Goal: Task Accomplishment & Management: Manage account settings

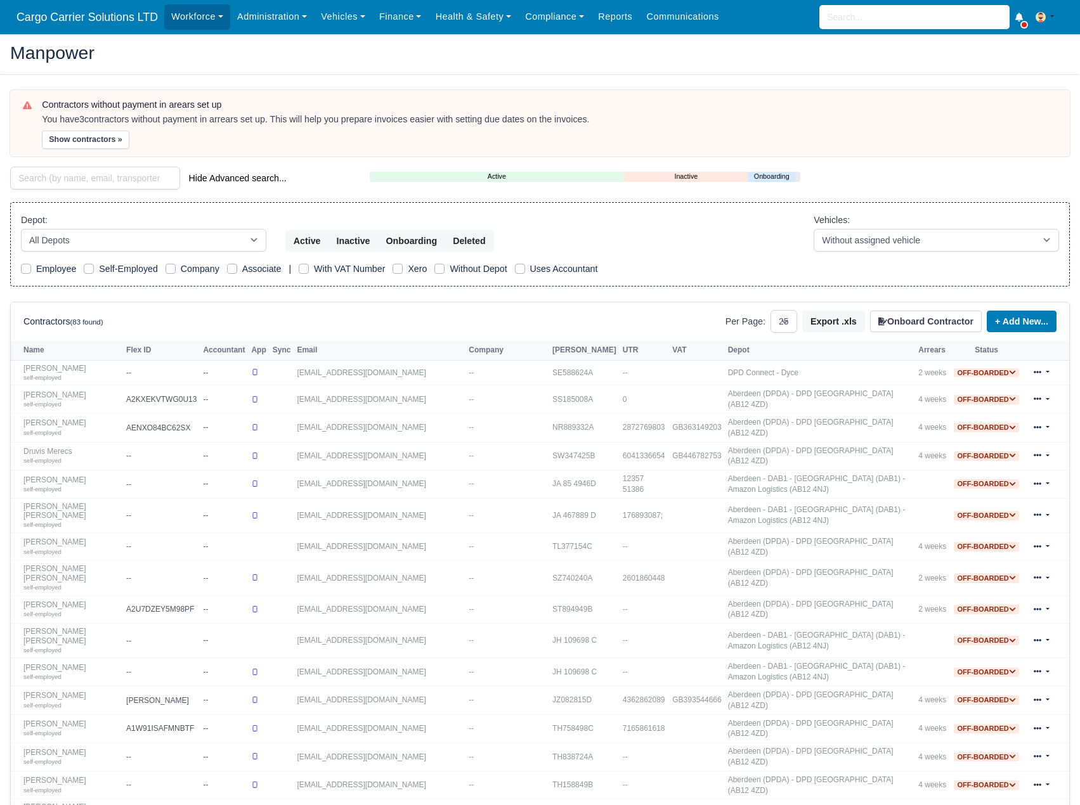
select select "25"
click at [219, 243] on select "All Depots Aberdeen - DAB1 - Aberdeen (DAB1) - Amazon Logistics (AB12 4NJ) Aber…" at bounding box center [143, 240] width 245 height 23
select select "3"
click at [21, 229] on select "All Depots Aberdeen - DAB1 - Aberdeen (DAB1) - Amazon Logistics (AB12 4NJ) Aber…" at bounding box center [143, 240] width 245 height 23
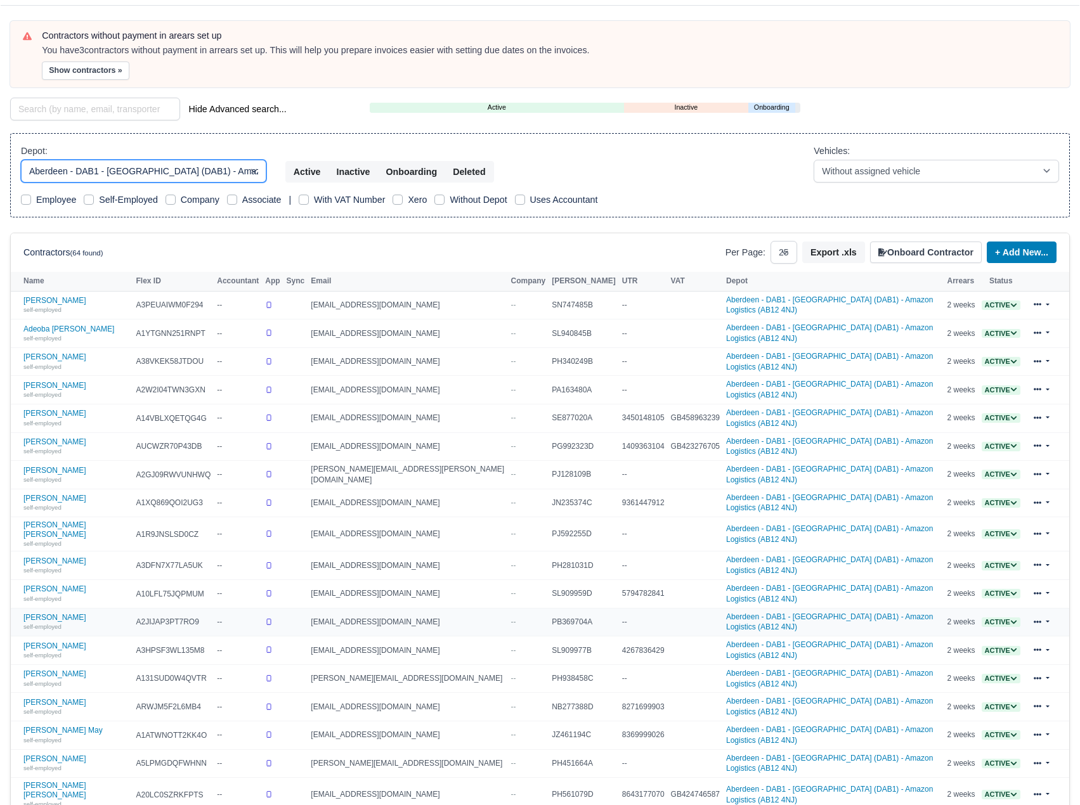
scroll to position [306, 0]
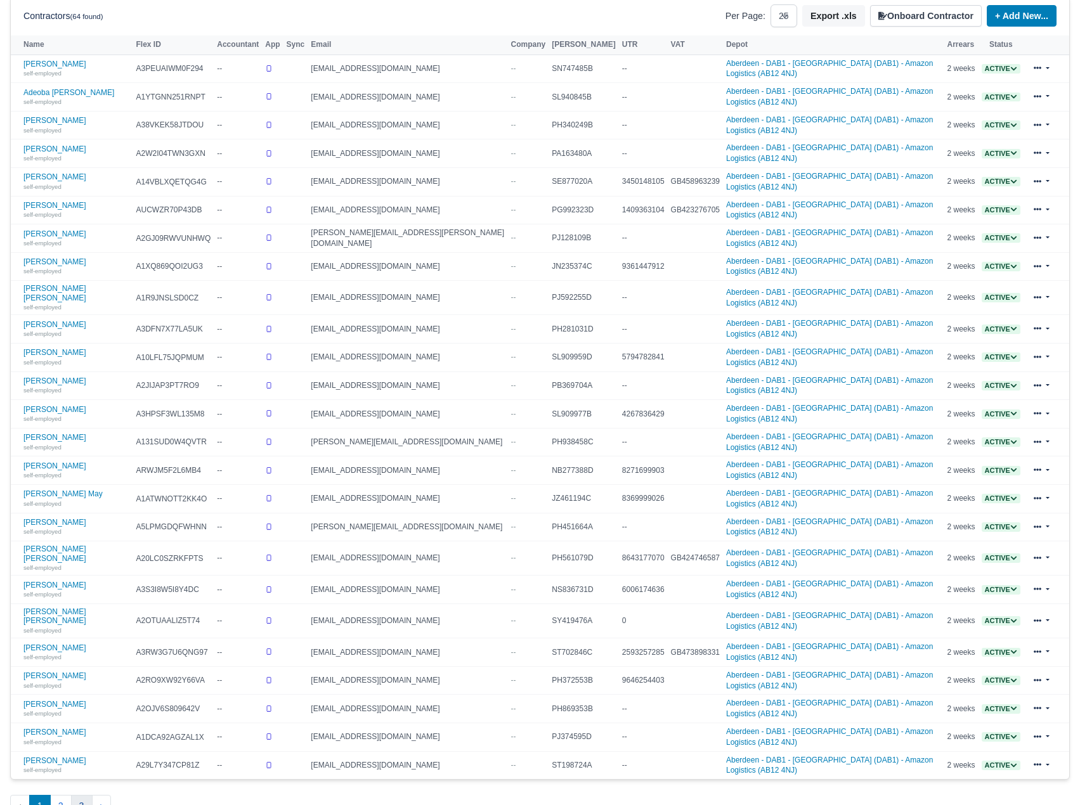
click at [79, 795] on button "3" at bounding box center [82, 806] width 22 height 23
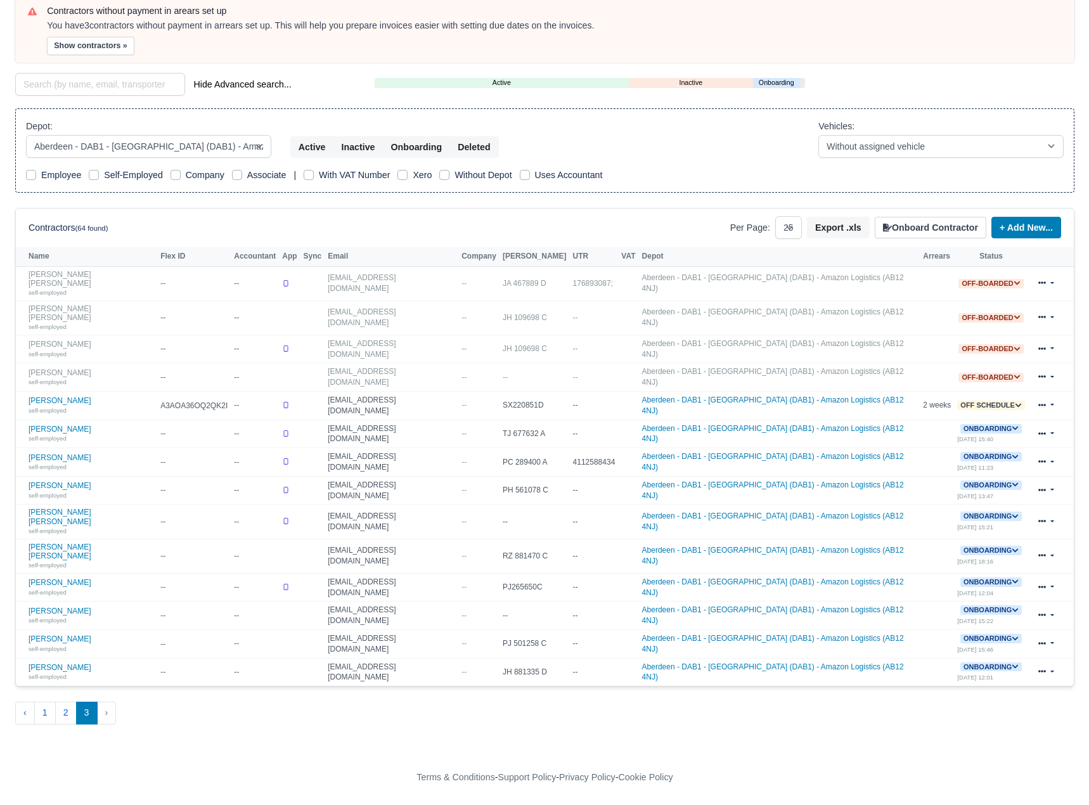
scroll to position [55, 0]
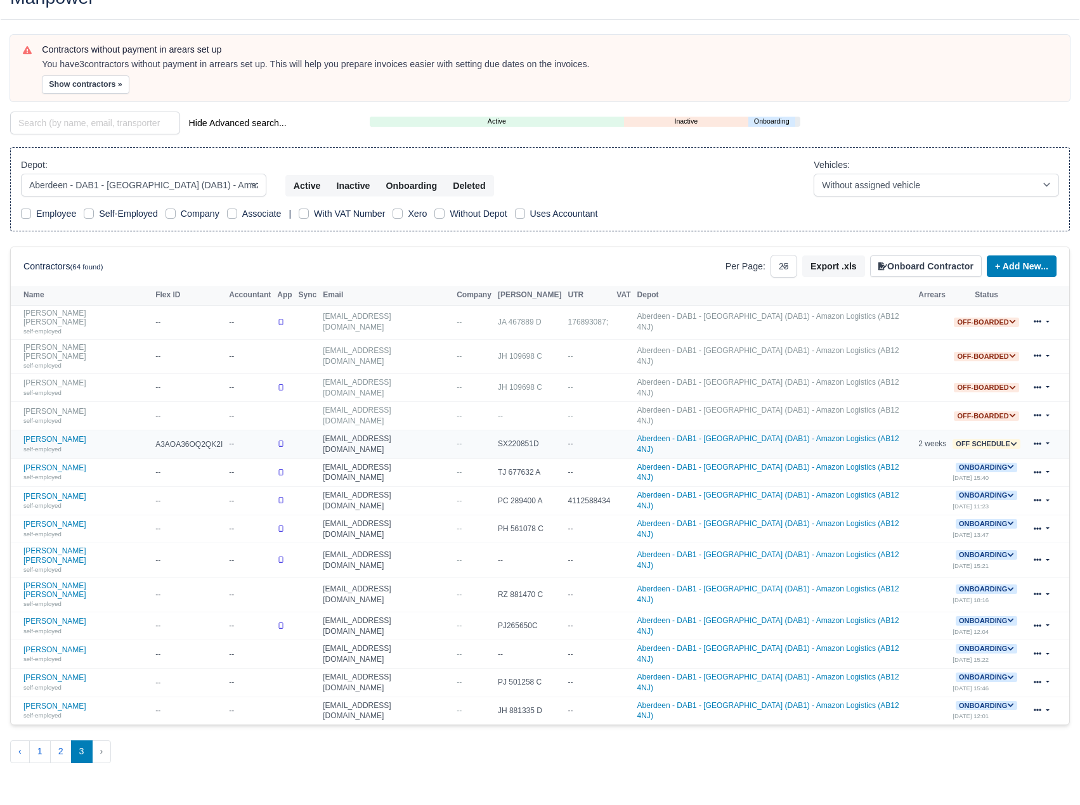
click at [996, 439] on span "Off schedule" at bounding box center [986, 444] width 68 height 10
click at [929, 472] on button "Off-board" at bounding box center [935, 483] width 55 height 22
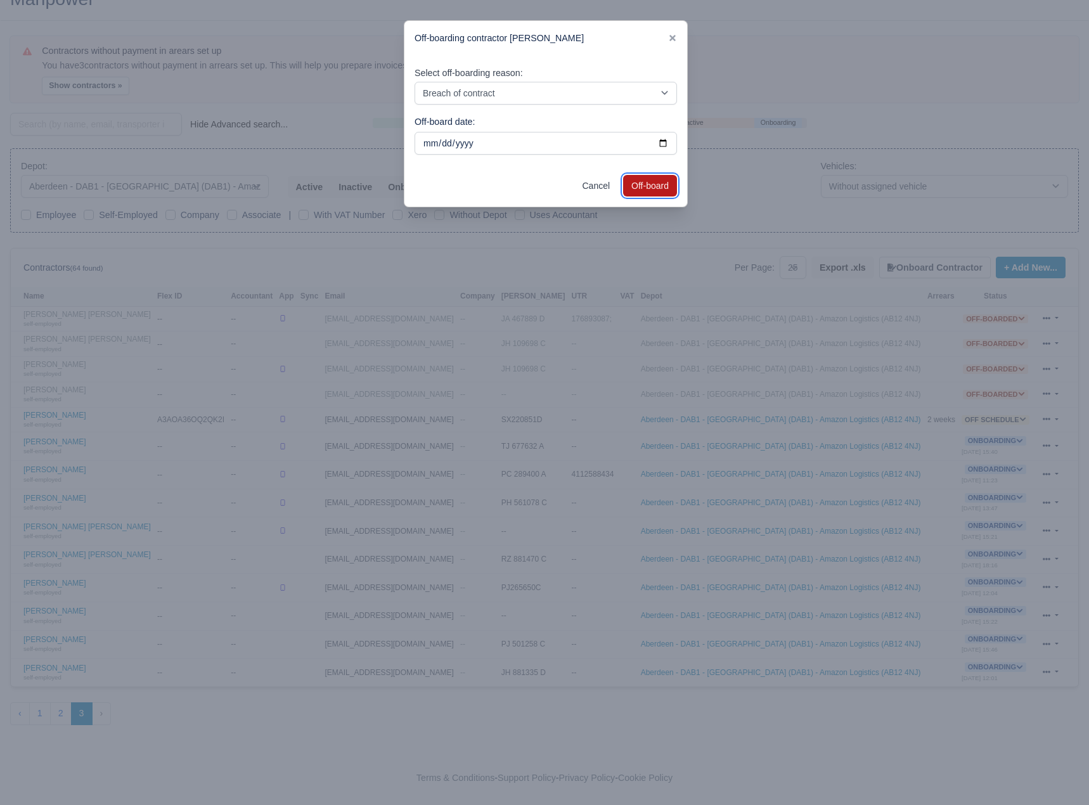
click at [652, 181] on button "Off-board" at bounding box center [650, 186] width 54 height 22
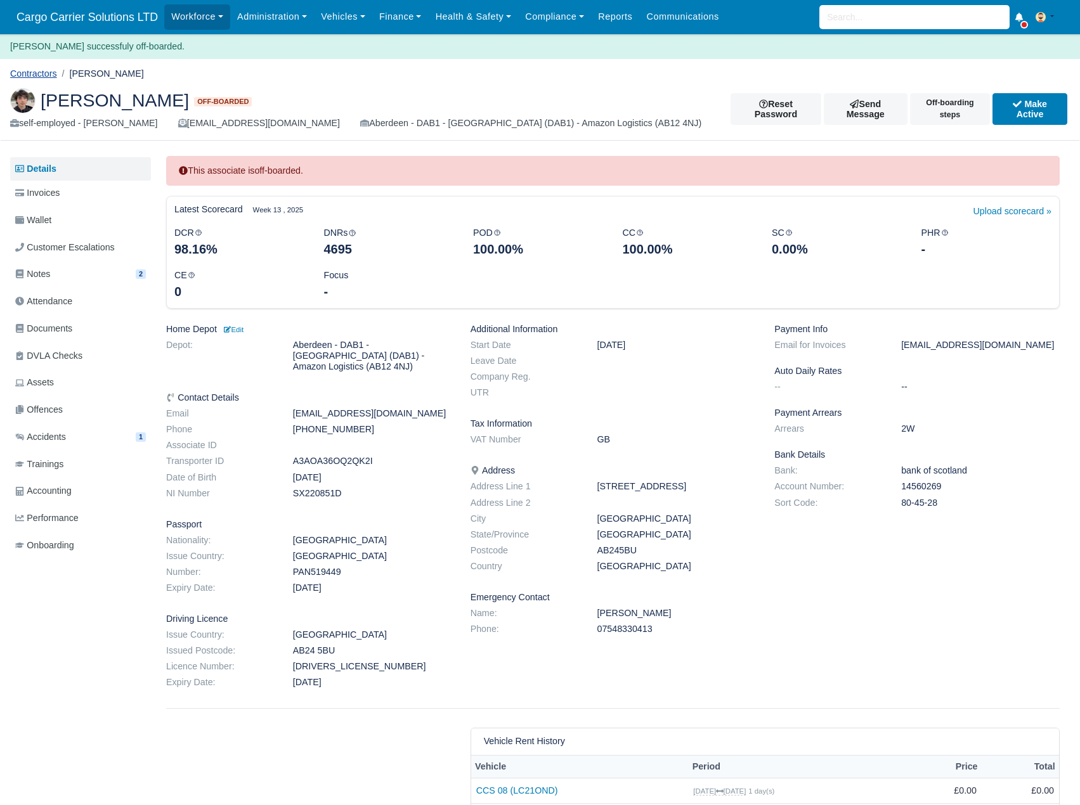
click at [29, 70] on link "Contractors" at bounding box center [33, 73] width 47 height 10
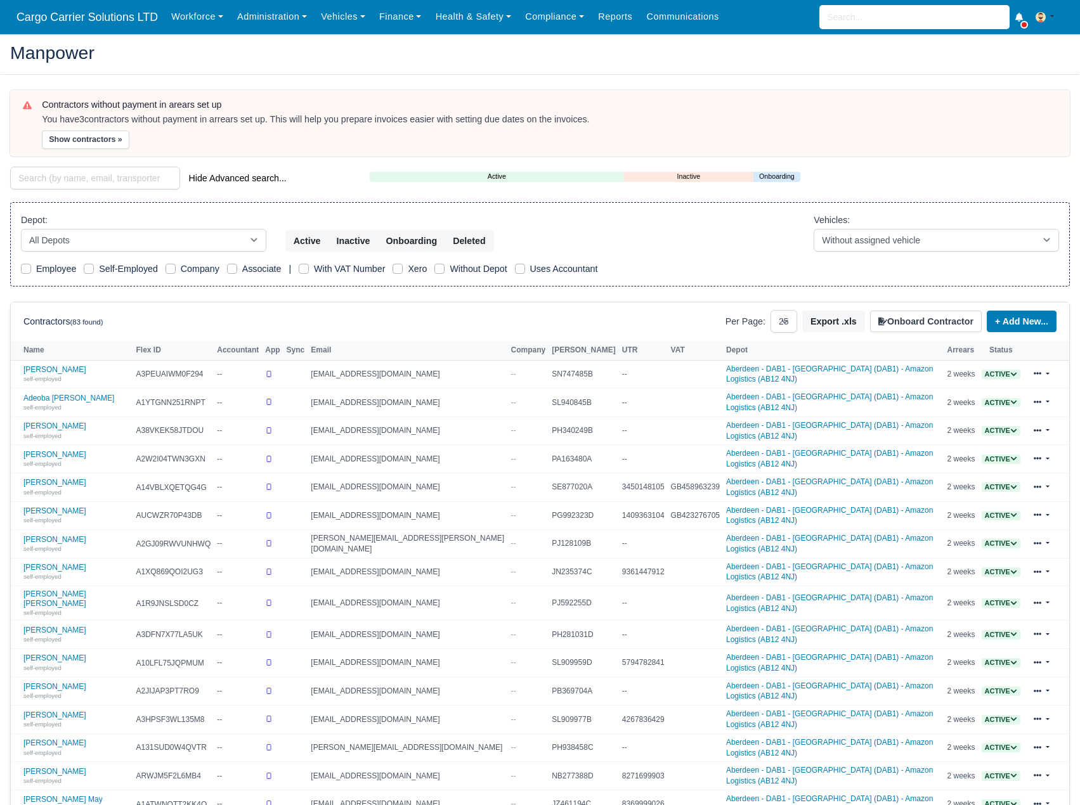
select select "25"
click at [139, 236] on select "All Depots Aberdeen - DAB1 - Aberdeen (DAB1) - Amazon Logistics (AB12 4NJ) Aber…" at bounding box center [143, 240] width 245 height 23
click at [113, 247] on select "All Depots Aberdeen - DAB1 - Aberdeen (DAB1) - Amazon Logistics (AB12 4NJ) Aber…" at bounding box center [143, 240] width 245 height 23
click at [21, 229] on select "All Depots Aberdeen - DAB1 - Aberdeen (DAB1) - Amazon Logistics (AB12 4NJ) Aber…" at bounding box center [143, 240] width 245 height 23
click at [100, 242] on select "All Depots Aberdeen - DAB1 - Aberdeen (DAB1) - Amazon Logistics (AB12 4NJ) Aber…" at bounding box center [143, 240] width 245 height 23
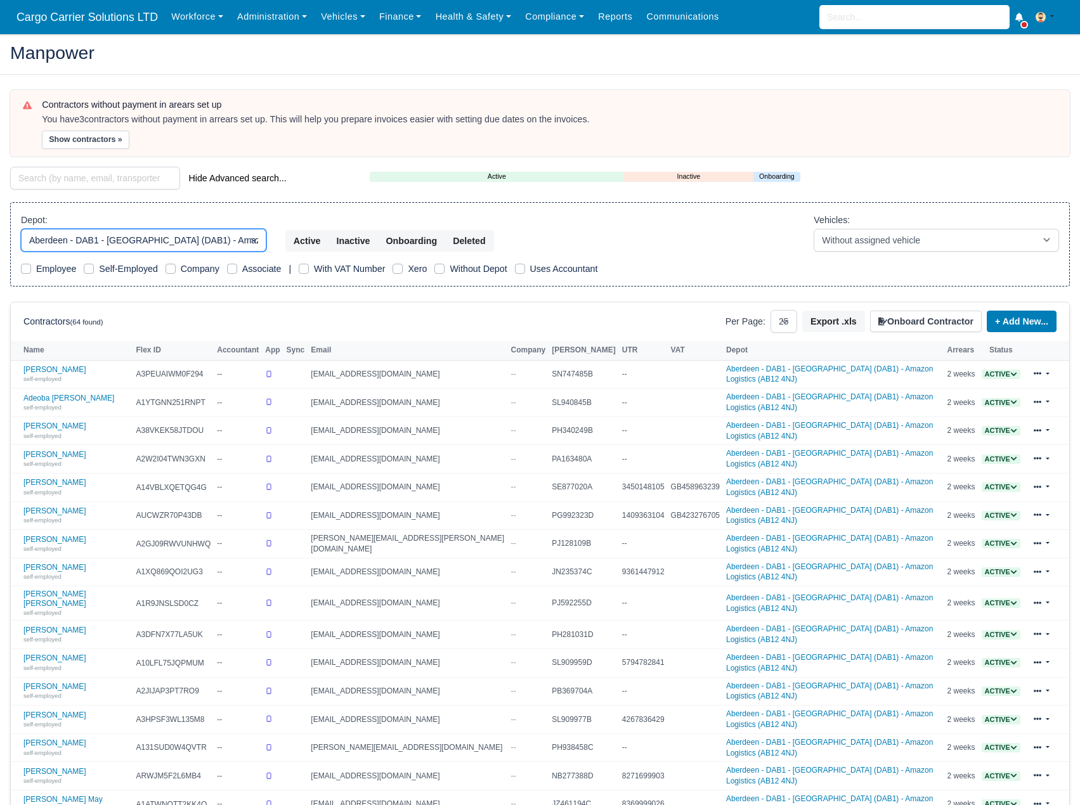
click at [21, 229] on select "All Depots Aberdeen - DAB1 - Aberdeen (DAB1) - Amazon Logistics (AB12 4NJ) Aber…" at bounding box center [143, 240] width 245 height 23
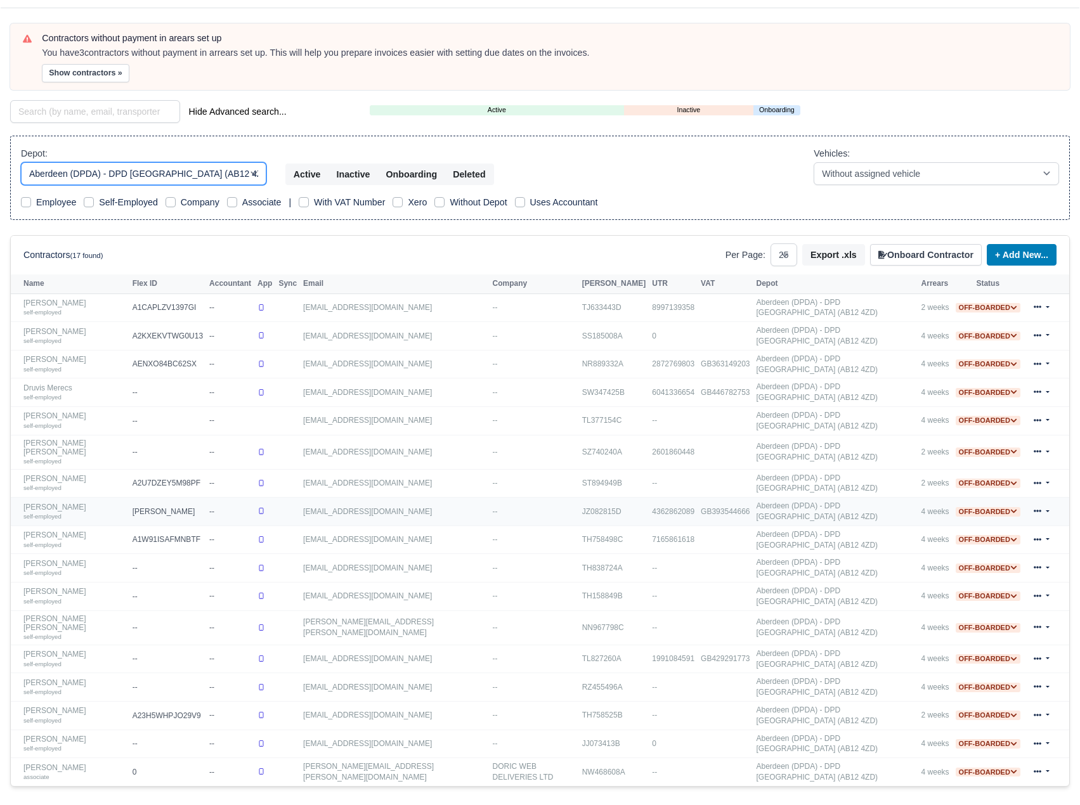
scroll to position [70, 0]
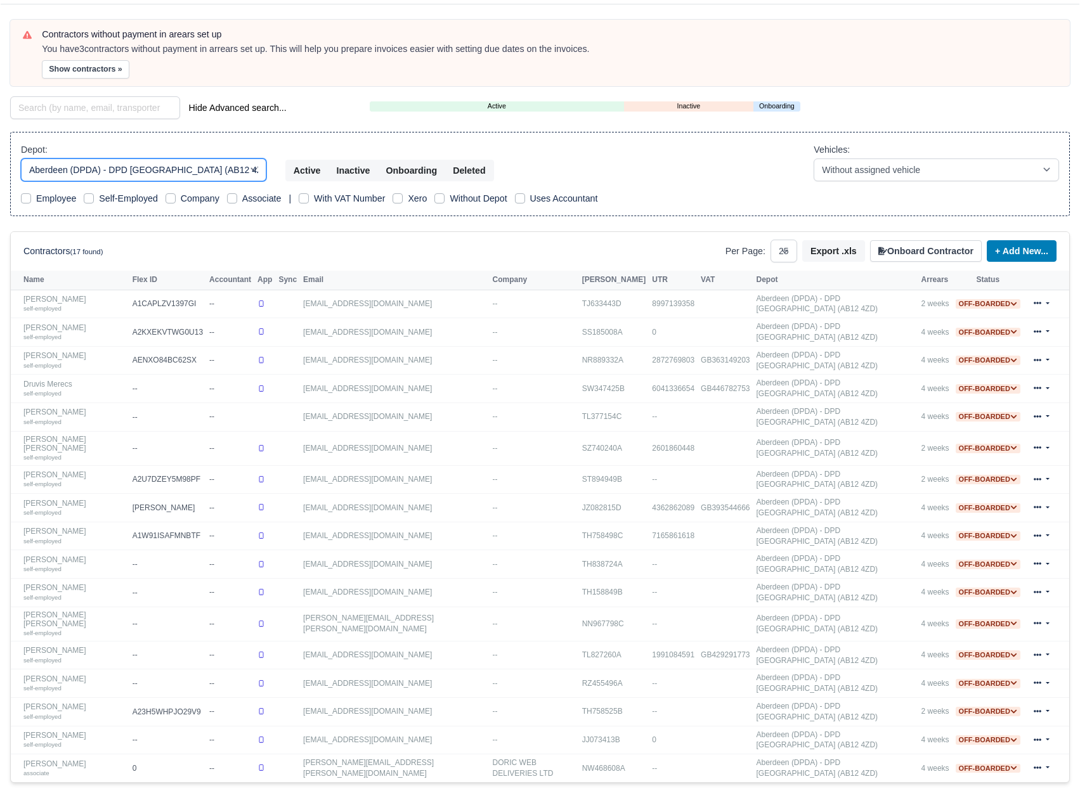
click at [239, 167] on select "All Depots Aberdeen - DAB1 - Aberdeen (DAB1) - Amazon Logistics (AB12 4NJ) Aber…" at bounding box center [143, 169] width 245 height 23
click at [21, 158] on select "All Depots Aberdeen - DAB1 - Aberdeen (DAB1) - Amazon Logistics (AB12 4NJ) Aber…" at bounding box center [143, 169] width 245 height 23
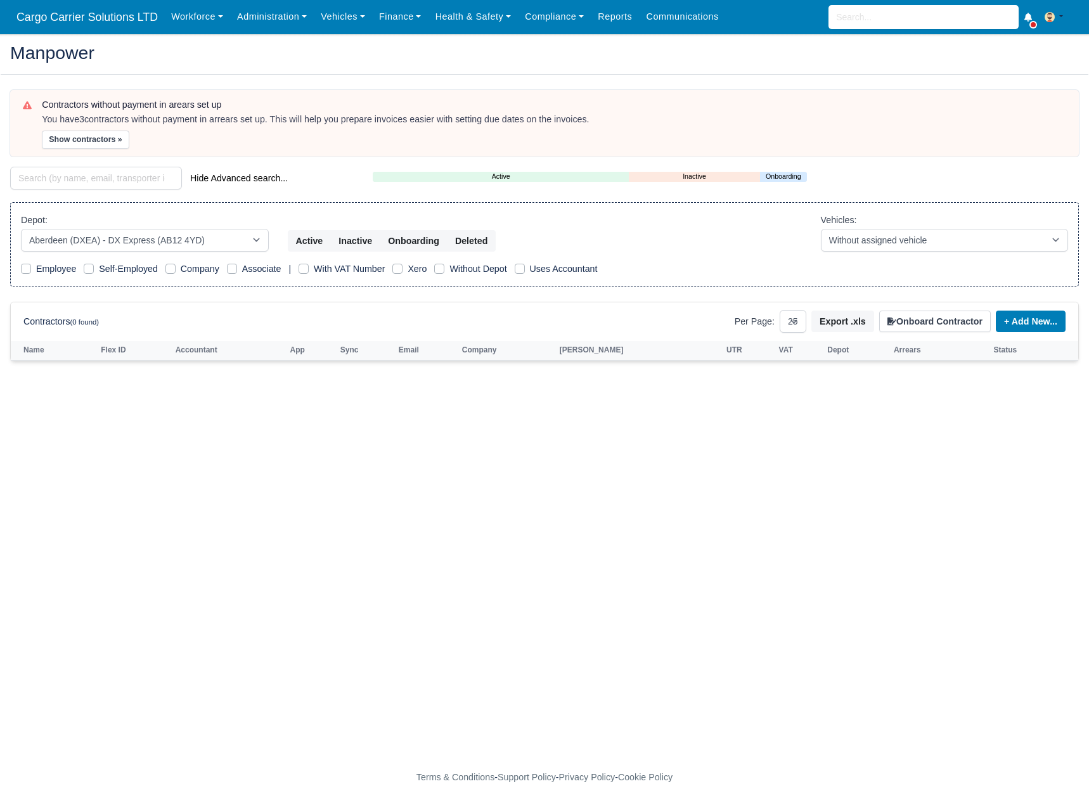
click at [186, 251] on div "Depot: All Depots Aberdeen - DAB1 - Aberdeen (DAB1) - Amazon Logistics (AB12 4N…" at bounding box center [544, 244] width 1069 height 85
click at [193, 239] on select "All Depots Aberdeen - DAB1 - Aberdeen (DAB1) - Amazon Logistics (AB12 4NJ) Aber…" at bounding box center [145, 240] width 248 height 23
click at [21, 229] on select "All Depots Aberdeen - DAB1 - Aberdeen (DAB1) - Amazon Logistics (AB12 4NJ) Aber…" at bounding box center [145, 240] width 248 height 23
click at [193, 240] on select "All Depots Aberdeen - DAB1 - Aberdeen (DAB1) - Amazon Logistics (AB12 4NJ) Aber…" at bounding box center [145, 240] width 248 height 23
click at [21, 229] on select "All Depots Aberdeen - DAB1 - Aberdeen (DAB1) - Amazon Logistics (AB12 4NJ) Aber…" at bounding box center [145, 240] width 248 height 23
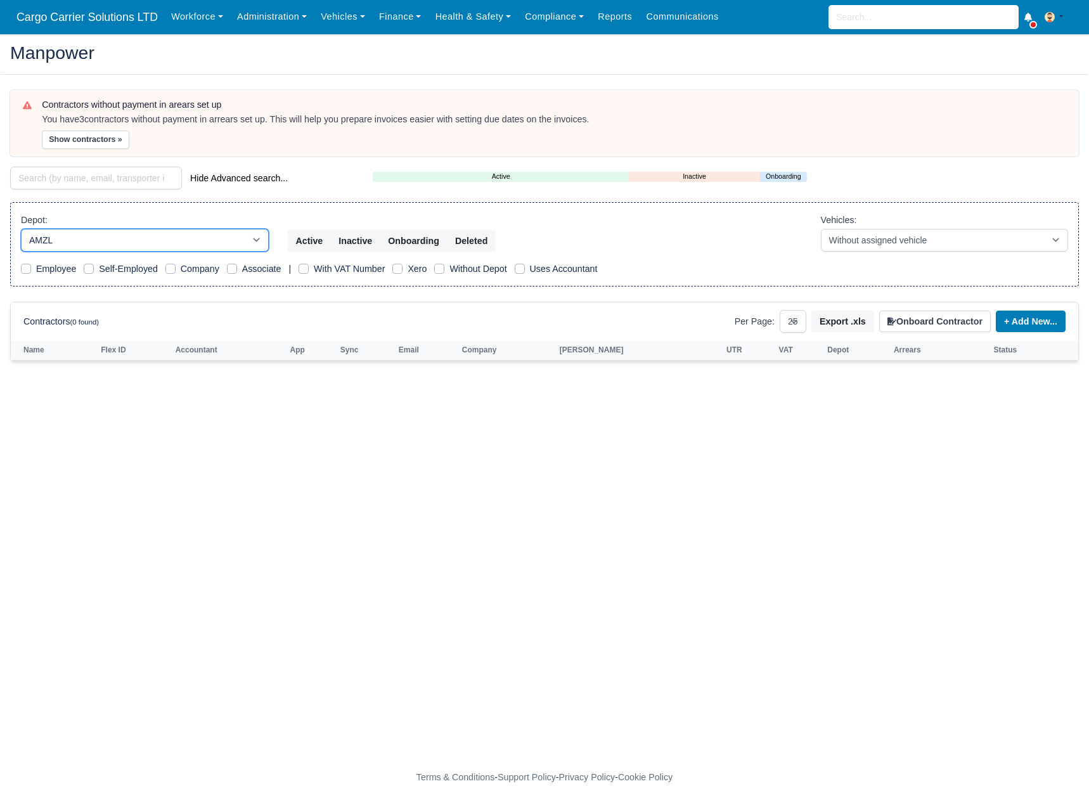
click at [161, 237] on select "All Depots Aberdeen - DAB1 - Aberdeen (DAB1) - Amazon Logistics (AB12 4NJ) Aber…" at bounding box center [145, 240] width 248 height 23
click at [21, 229] on select "All Depots Aberdeen - DAB1 - Aberdeen (DAB1) - Amazon Logistics (AB12 4NJ) Aber…" at bounding box center [145, 240] width 248 height 23
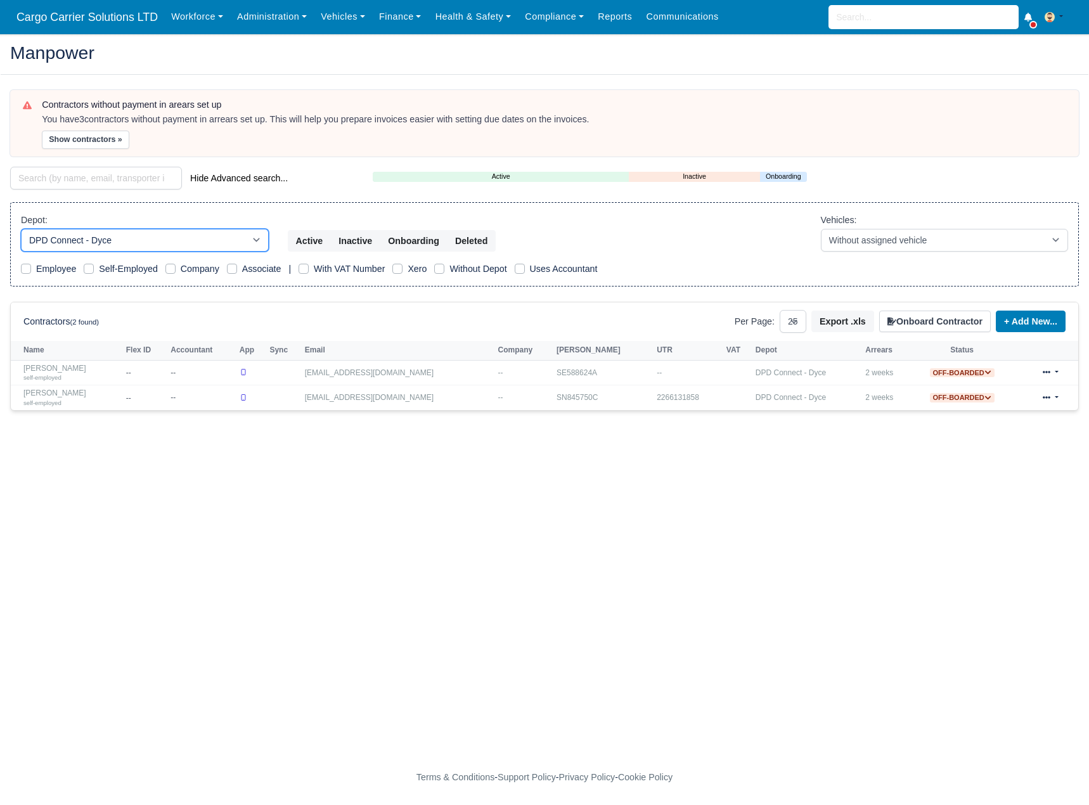
click at [154, 239] on select "All Depots Aberdeen - DAB1 - Aberdeen (DAB1) - Amazon Logistics (AB12 4NJ) Aber…" at bounding box center [145, 240] width 248 height 23
select select "8"
click at [21, 229] on select "All Depots Aberdeen - DAB1 - Aberdeen (DAB1) - Amazon Logistics (AB12 4NJ) Aber…" at bounding box center [145, 240] width 248 height 23
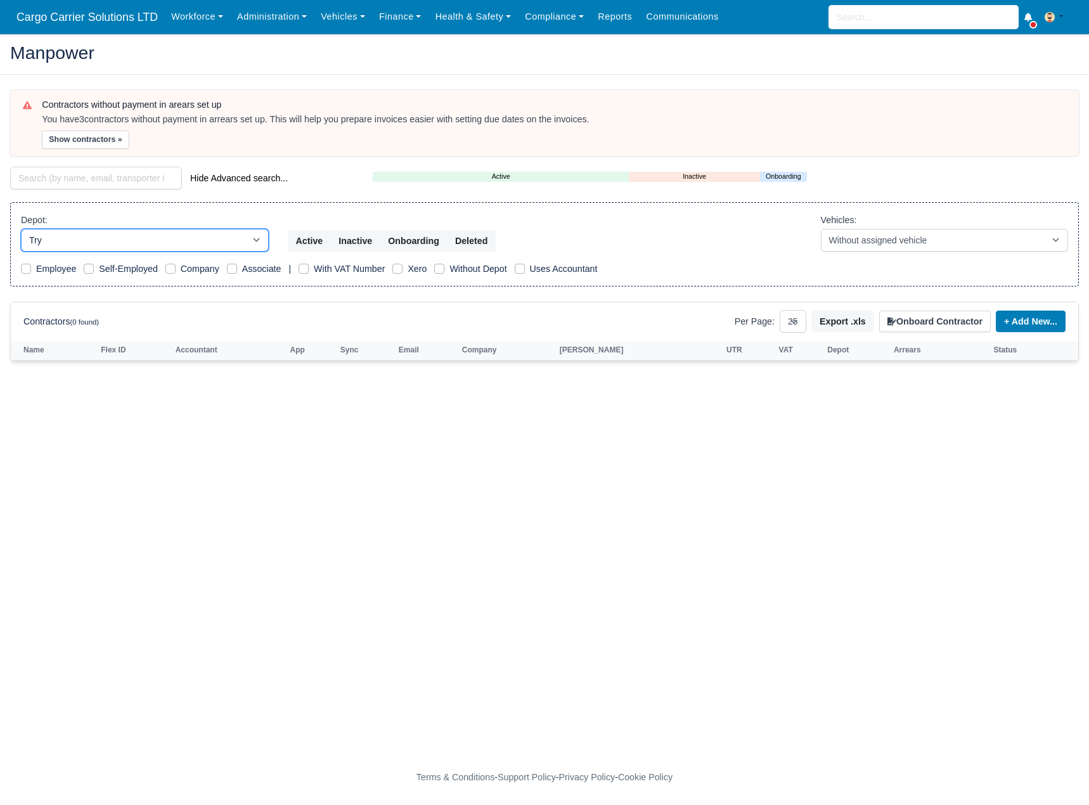
click at [146, 239] on select "All Depots Aberdeen - DAB1 - Aberdeen (DAB1) - Amazon Logistics (AB12 4NJ) Aber…" at bounding box center [145, 240] width 248 height 23
select select
click at [21, 229] on select "All Depots Aberdeen - DAB1 - Aberdeen (DAB1) - Amazon Logistics (AB12 4NJ) Aber…" at bounding box center [145, 240] width 248 height 23
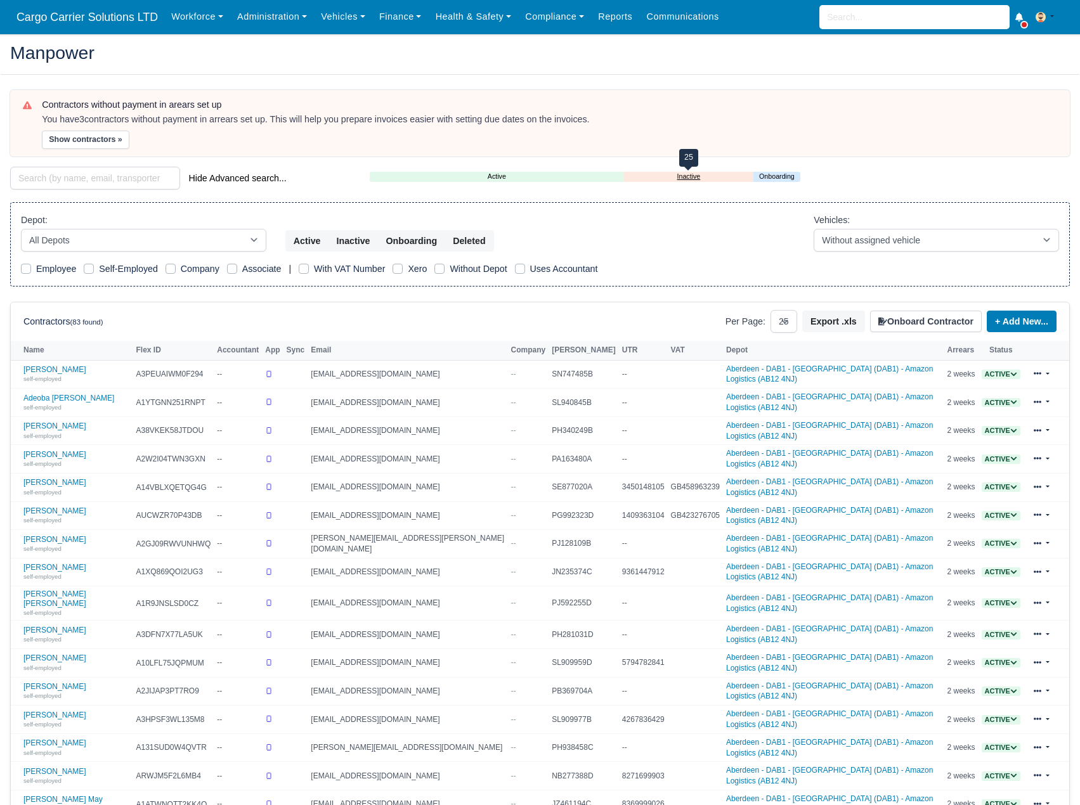
click at [688, 176] on link "Inactive" at bounding box center [688, 176] width 129 height 11
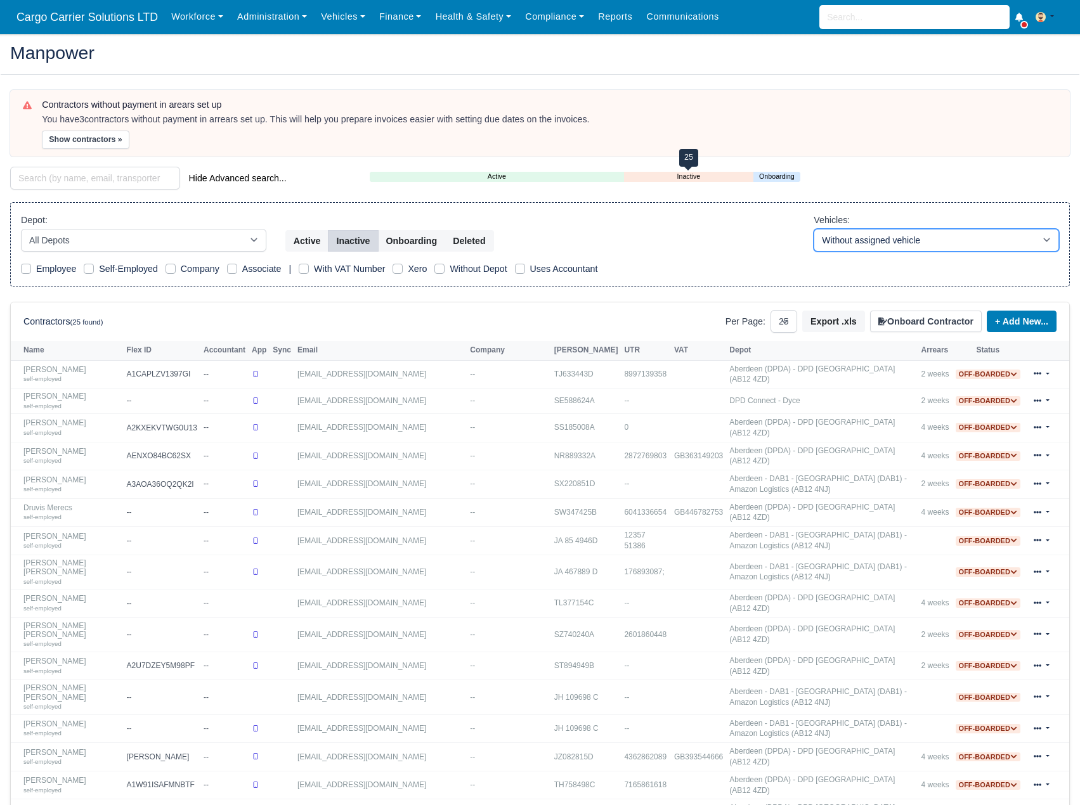
click at [850, 242] on select "-- With assigned vehicle Without assigned vehicle" at bounding box center [935, 240] width 245 height 23
click at [813, 229] on select "-- With assigned vehicle Without assigned vehicle" at bounding box center [935, 240] width 245 height 23
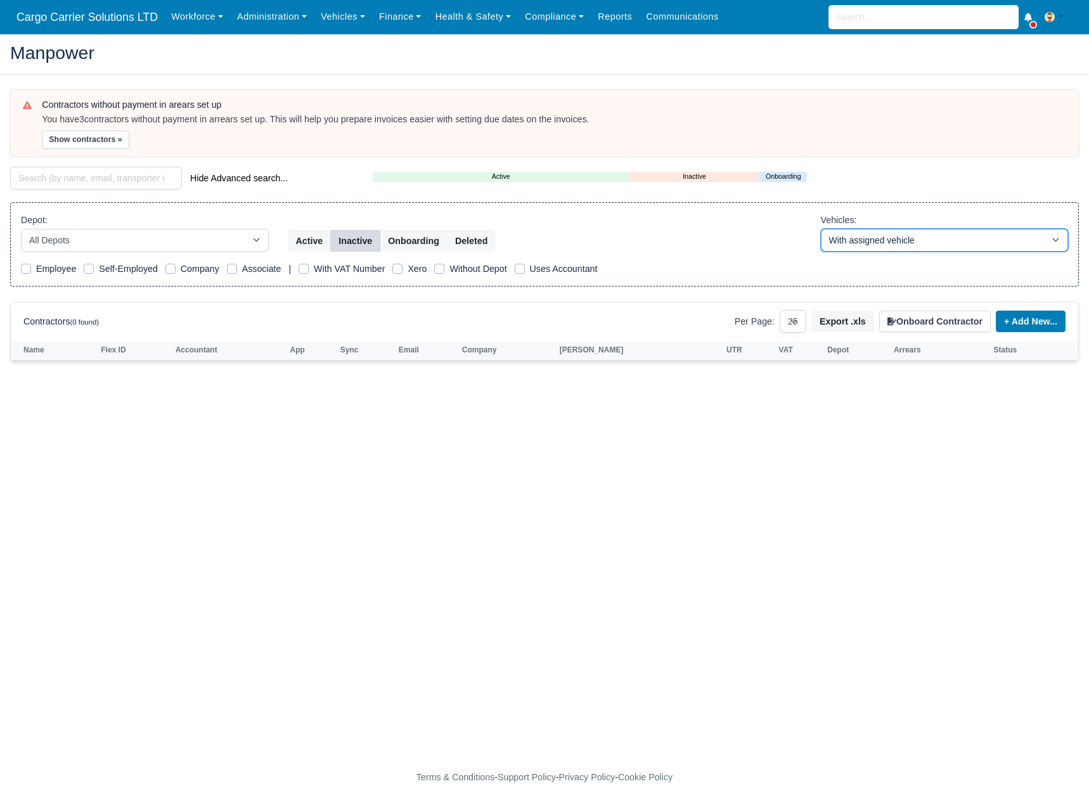
click at [878, 236] on select "-- With assigned vehicle Without assigned vehicle" at bounding box center [945, 240] width 248 height 23
select select "0"
click at [821, 229] on select "-- With assigned vehicle Without assigned vehicle" at bounding box center [945, 240] width 248 height 23
